Goal: Information Seeking & Learning: Learn about a topic

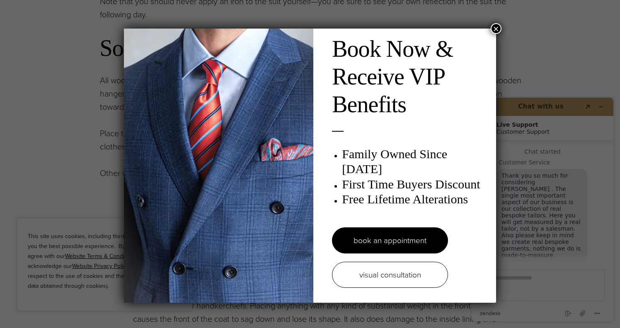
click at [492, 28] on button "×" at bounding box center [495, 28] width 11 height 11
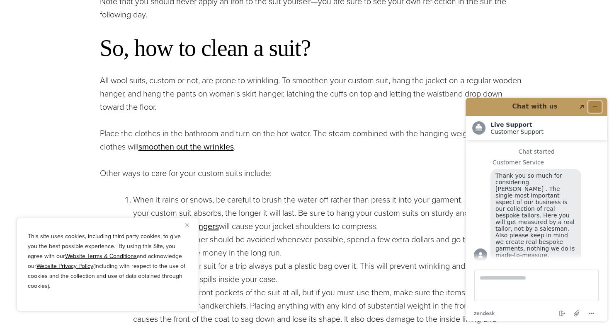
click at [592, 104] on icon "Minimize widget" at bounding box center [595, 107] width 6 height 6
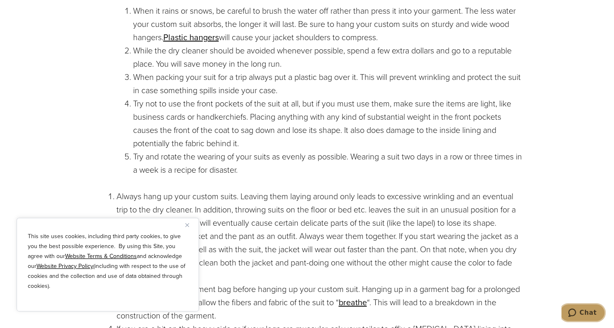
scroll to position [994, 0]
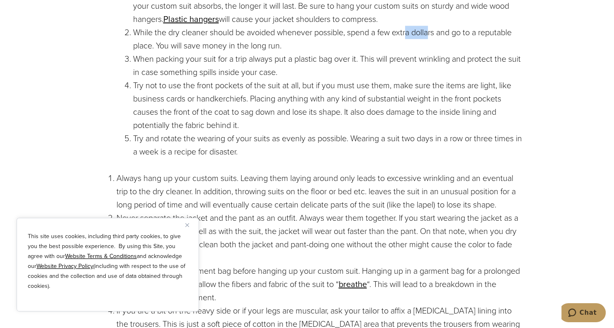
drag, startPoint x: 433, startPoint y: 35, endPoint x: 410, endPoint y: 35, distance: 23.6
click at [410, 35] on li "While the dry cleaner should be avoided whenever possible, spend a few extra do…" at bounding box center [327, 39] width 389 height 27
click at [349, 48] on li "While the dry cleaner should be avoided whenever possible, spend a few extra do…" at bounding box center [327, 39] width 389 height 27
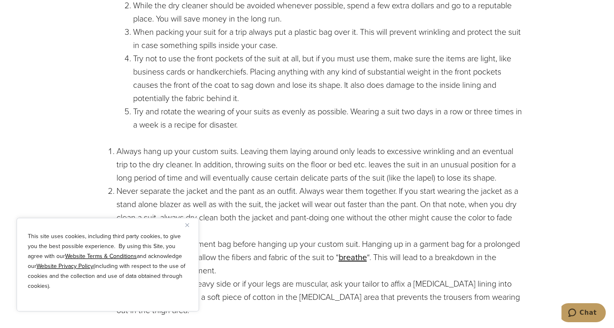
scroll to position [1036, 0]
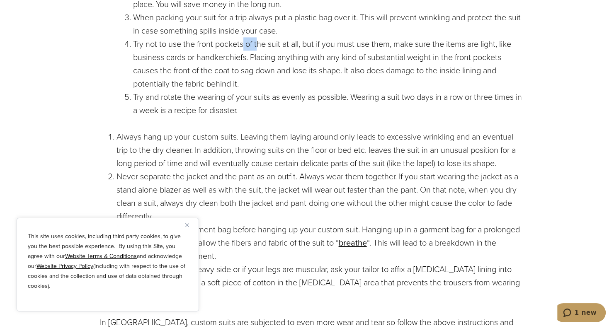
drag, startPoint x: 247, startPoint y: 48, endPoint x: 257, endPoint y: 45, distance: 10.0
click at [257, 45] on li "Try not to use the front pockets of the suit at all, but if you must use them, …" at bounding box center [327, 63] width 389 height 53
click at [514, 45] on li "Try not to use the front pockets of the suit at all, but if you must use them, …" at bounding box center [327, 63] width 389 height 53
click at [324, 57] on li "Try not to use the front pockets of the suit at all, but if you must use them, …" at bounding box center [327, 63] width 389 height 53
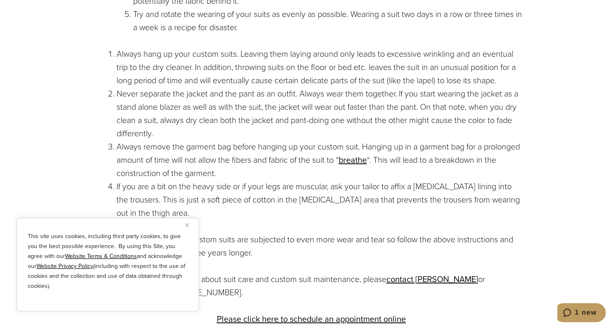
scroll to position [1160, 0]
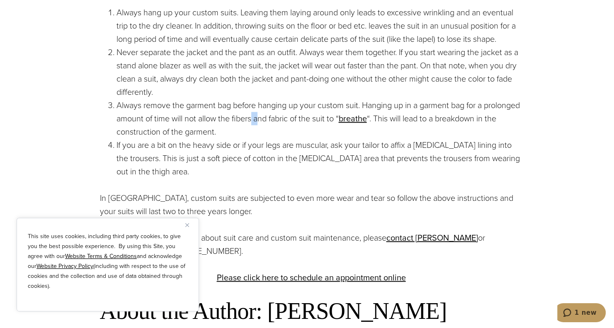
drag, startPoint x: 290, startPoint y: 121, endPoint x: 297, endPoint y: 118, distance: 7.6
click at [297, 118] on li "Always remove the garment bag before hanging up your custom suit. Hanging up in…" at bounding box center [319, 119] width 406 height 40
click at [268, 132] on li "Always remove the garment bag before hanging up your custom suit. Hanging up in…" at bounding box center [319, 119] width 406 height 40
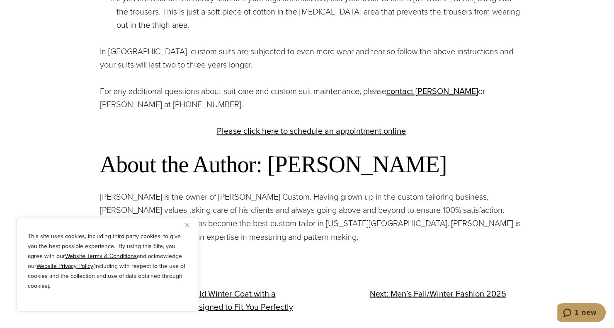
scroll to position [1326, 0]
